Goal: Task Accomplishment & Management: Complete application form

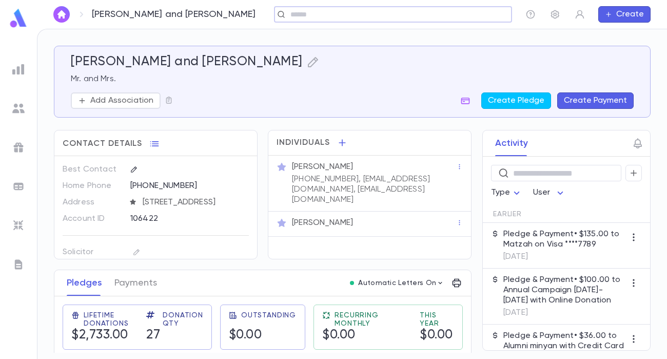
click at [14, 111] on img at bounding box center [18, 108] width 12 height 12
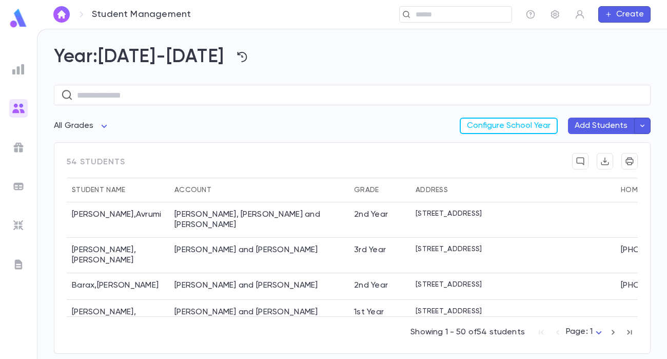
click at [645, 127] on icon "button" at bounding box center [642, 126] width 9 height 10
click at [600, 145] on li "Import Beta" at bounding box center [585, 147] width 138 height 18
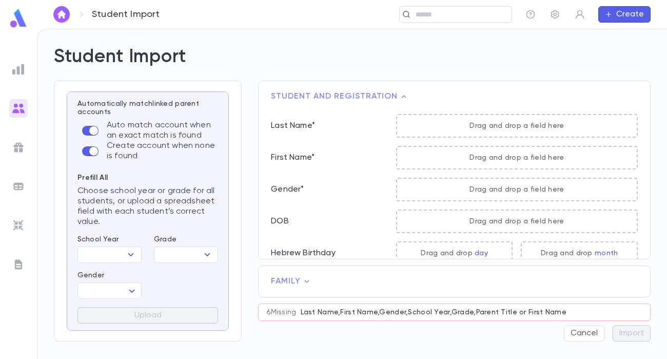
scroll to position [101, 0]
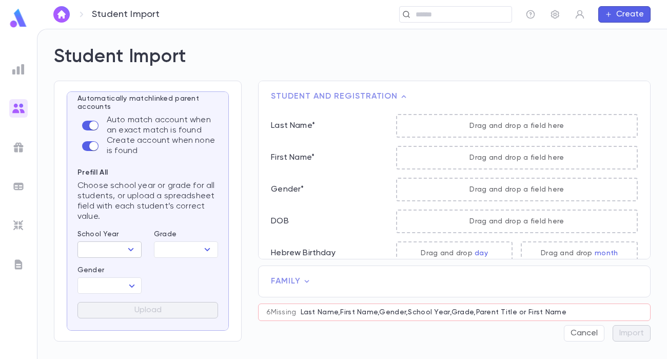
click at [130, 247] on icon "Open" at bounding box center [131, 249] width 12 height 12
click at [124, 272] on li "[DATE]-[DATE]" at bounding box center [112, 269] width 70 height 16
type input "*********"
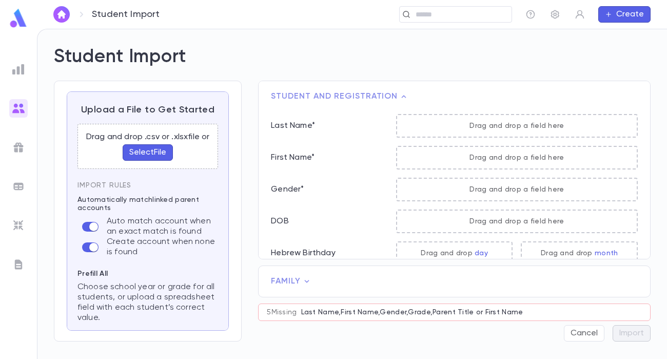
click at [152, 151] on button "Select File" at bounding box center [148, 152] width 50 height 16
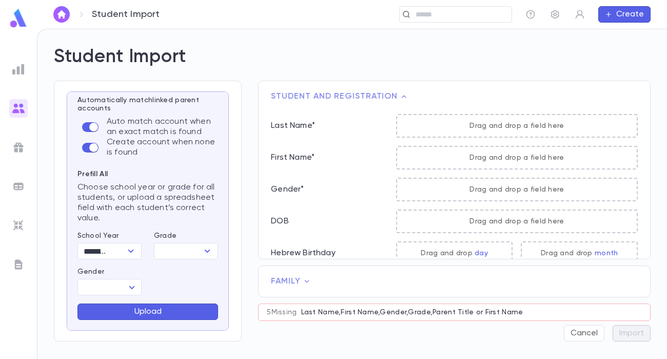
scroll to position [86, 0]
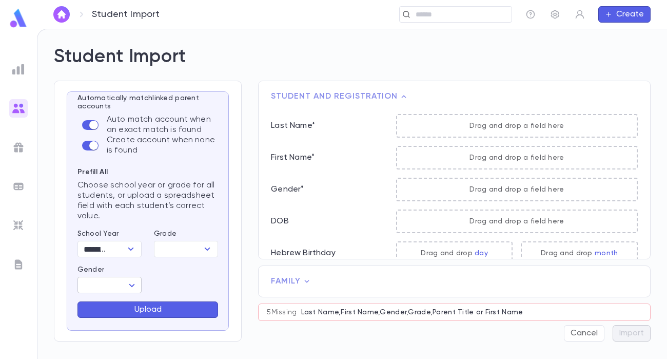
click at [123, 282] on body "Student Import ​ Create Student Import Upload a File to Get Started Student app…" at bounding box center [333, 194] width 667 height 330
click at [114, 301] on span "[DEMOGRAPHIC_DATA]" at bounding box center [132, 304] width 88 height 10
type input "****"
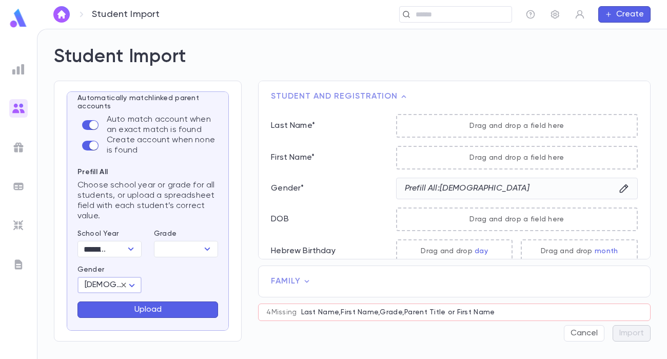
scroll to position [0, 0]
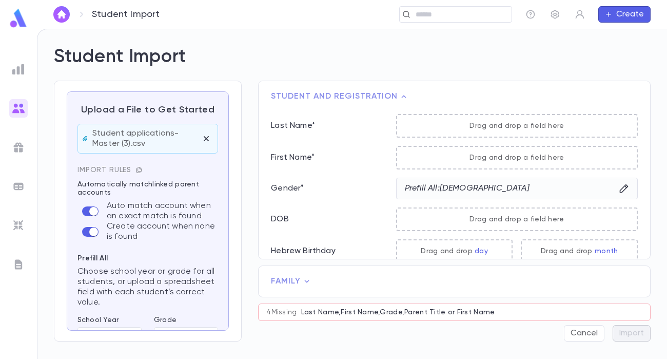
click at [136, 171] on icon "button" at bounding box center [138, 169] width 7 height 7
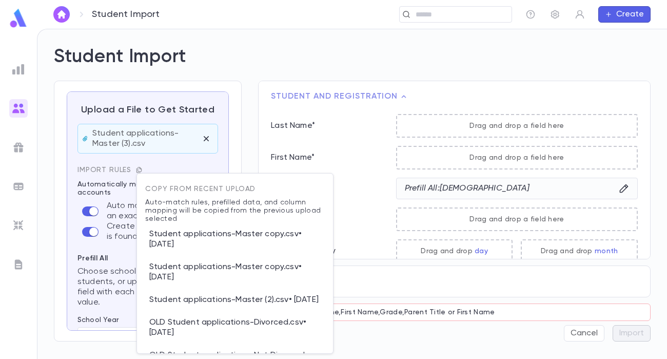
click at [194, 240] on p "Student applications-Master copy.csv • [DATE]" at bounding box center [235, 239] width 180 height 33
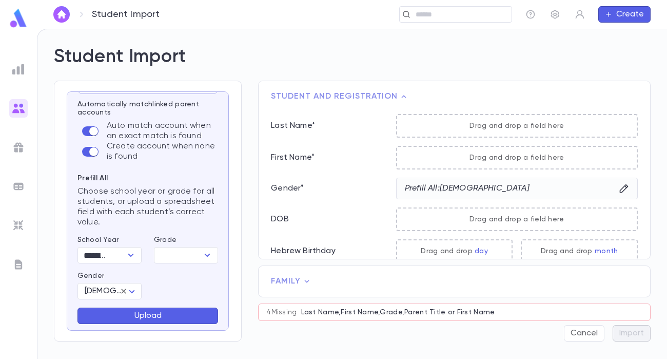
scroll to position [165, 0]
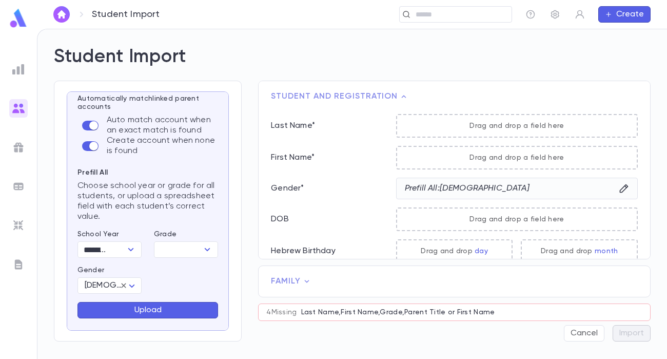
click at [182, 308] on button "Upload" at bounding box center [147, 310] width 141 height 16
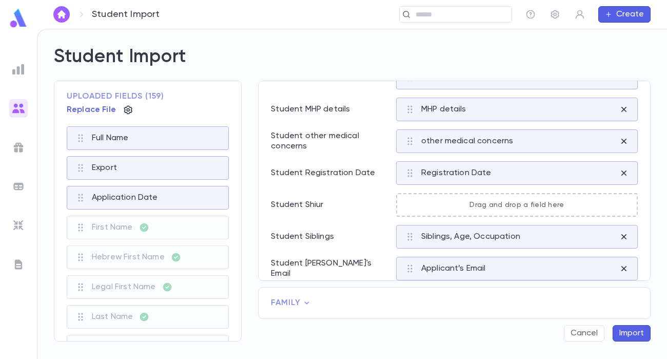
scroll to position [806, 0]
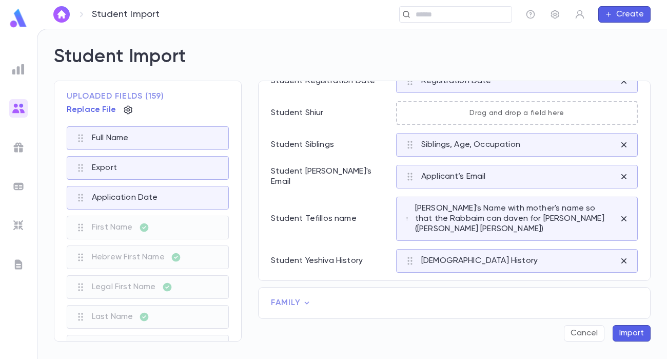
click at [630, 332] on button "Import" at bounding box center [632, 333] width 38 height 16
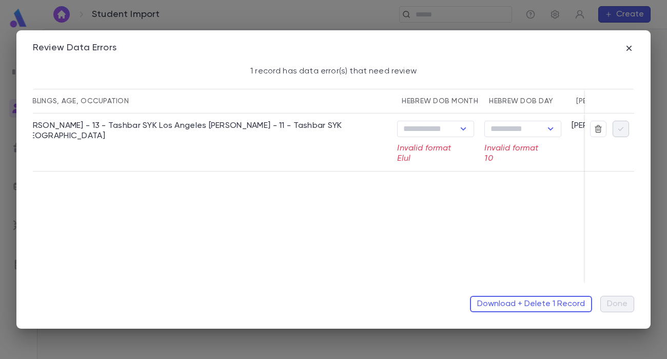
scroll to position [0, 3149]
click at [455, 131] on button "Open" at bounding box center [462, 129] width 14 height 14
click at [418, 268] on li "אלול" at bounding box center [434, 268] width 77 height 16
type input "****"
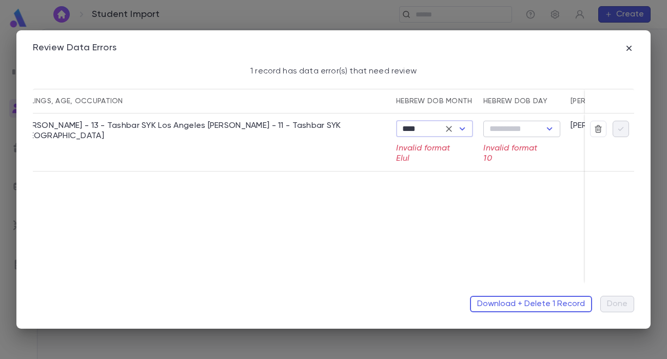
click at [522, 126] on input "text" at bounding box center [513, 129] width 54 height 14
click at [508, 216] on li "י" at bounding box center [521, 217] width 77 height 16
type input "*"
click at [620, 126] on icon "button" at bounding box center [620, 129] width 9 height 10
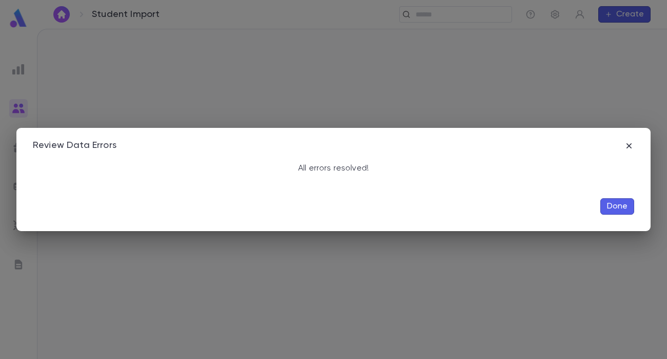
click at [617, 208] on button "Done" at bounding box center [617, 206] width 34 height 16
